Goal: Transaction & Acquisition: Purchase product/service

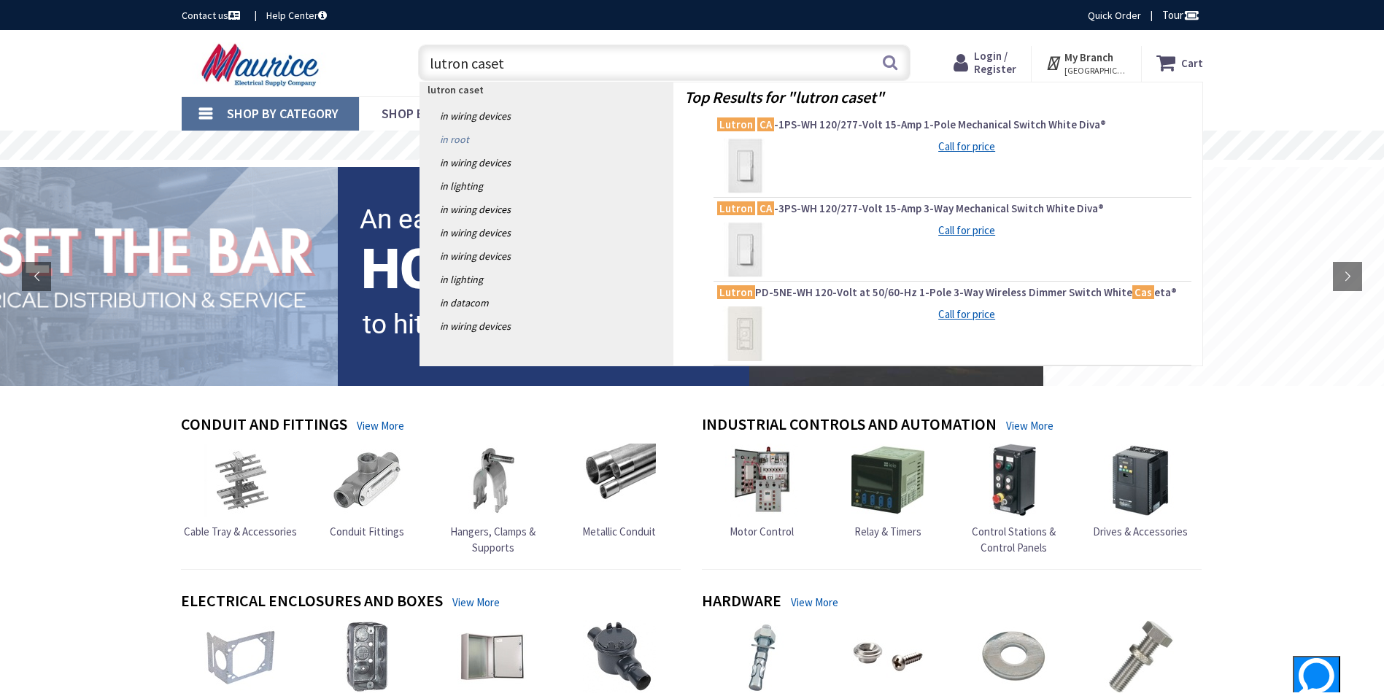
type input "lutron caseta"
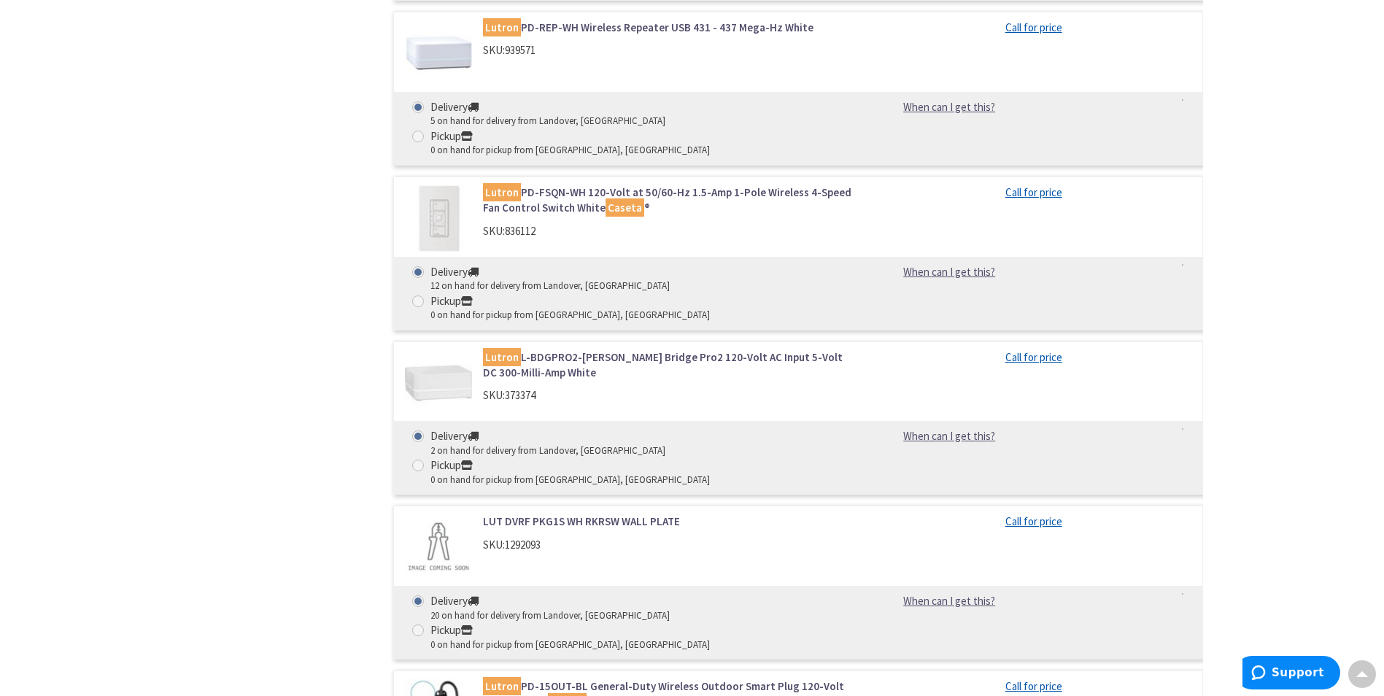
scroll to position [2248, 0]
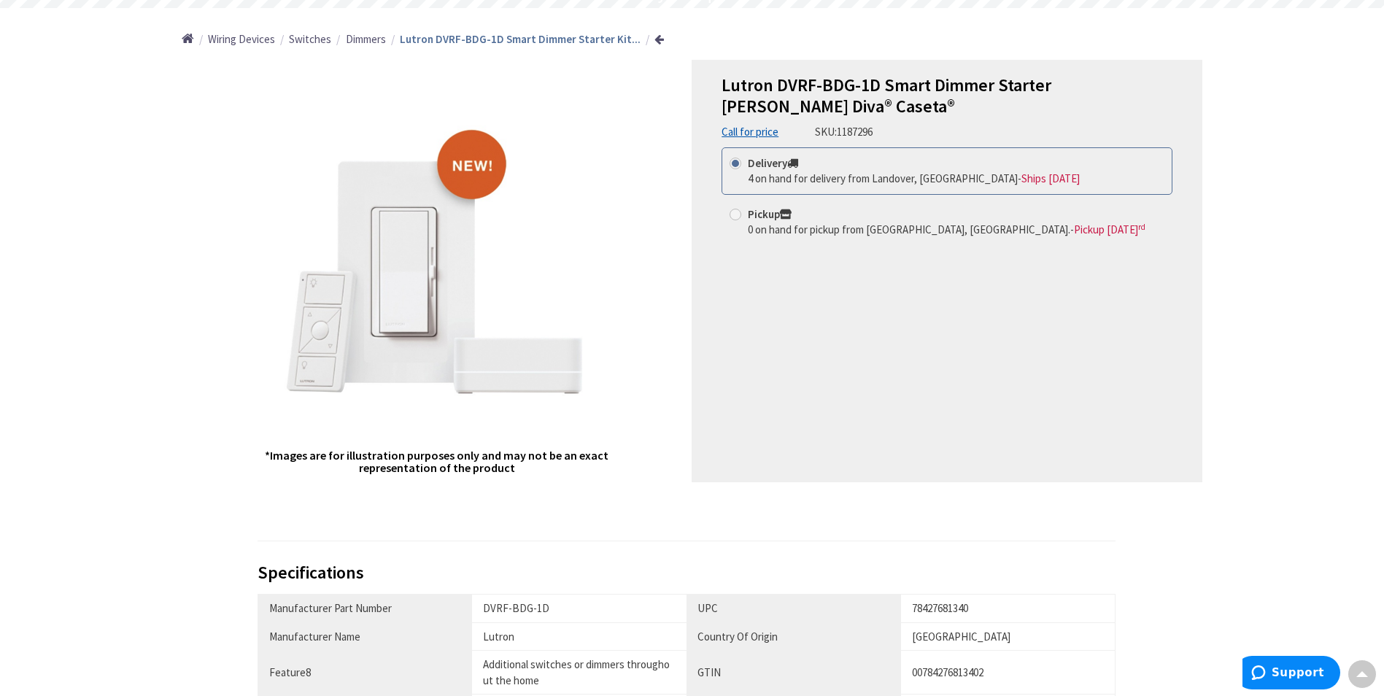
scroll to position [73, 0]
